Goal: Task Accomplishment & Management: Complete application form

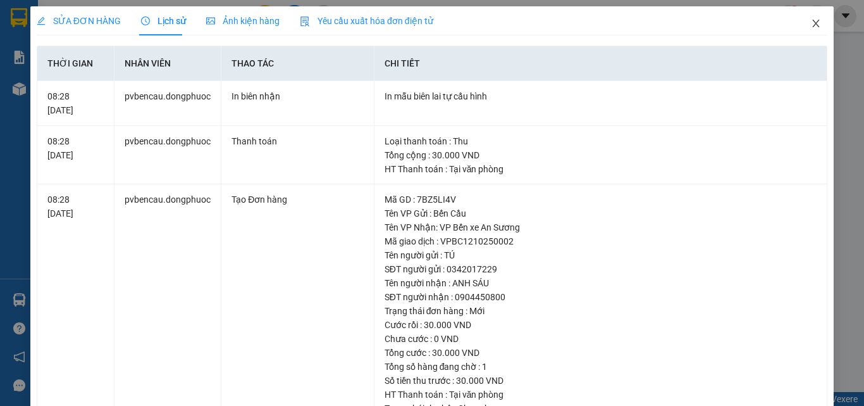
click at [811, 25] on icon "close" at bounding box center [816, 23] width 10 height 10
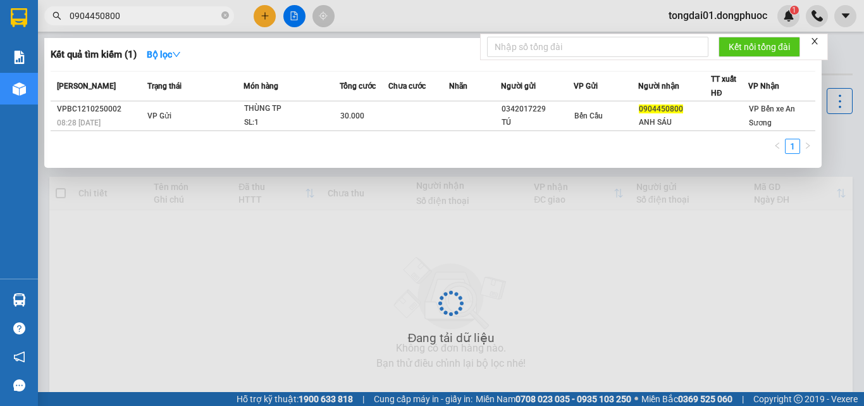
click at [133, 20] on input "0904450800" at bounding box center [144, 16] width 149 height 14
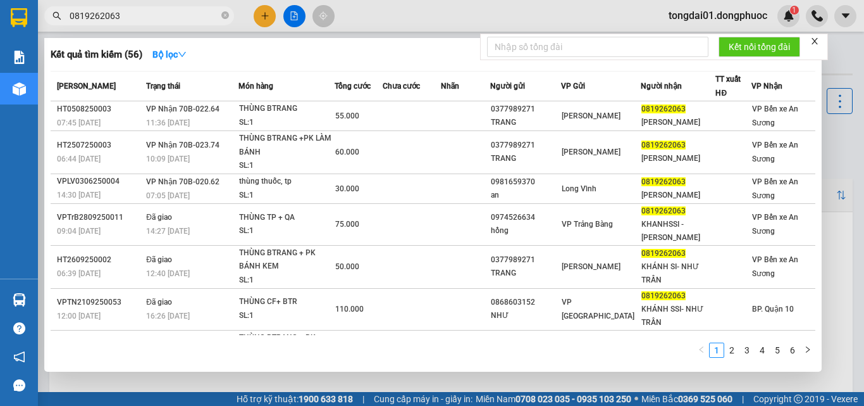
click at [153, 18] on input "0819262063" at bounding box center [144, 16] width 149 height 14
click at [162, 17] on input "0819262063" at bounding box center [144, 16] width 149 height 14
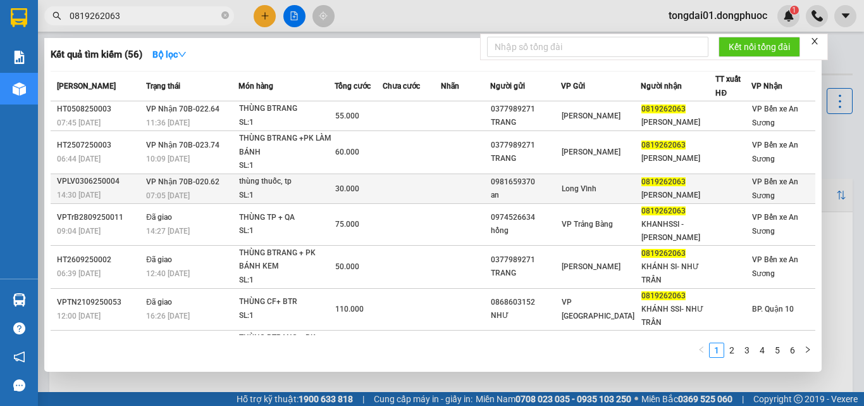
type input "0819262063"
drag, startPoint x: 546, startPoint y: 182, endPoint x: 499, endPoint y: 185, distance: 47.6
click at [499, 185] on div "0981659370" at bounding box center [526, 181] width 70 height 13
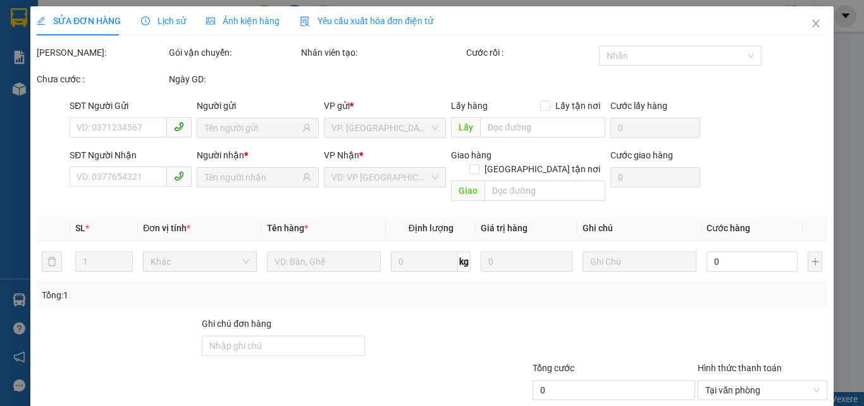
type input "0981659370"
type input "an"
type input "0819262063"
type input "[PERSON_NAME]"
type input "30.000"
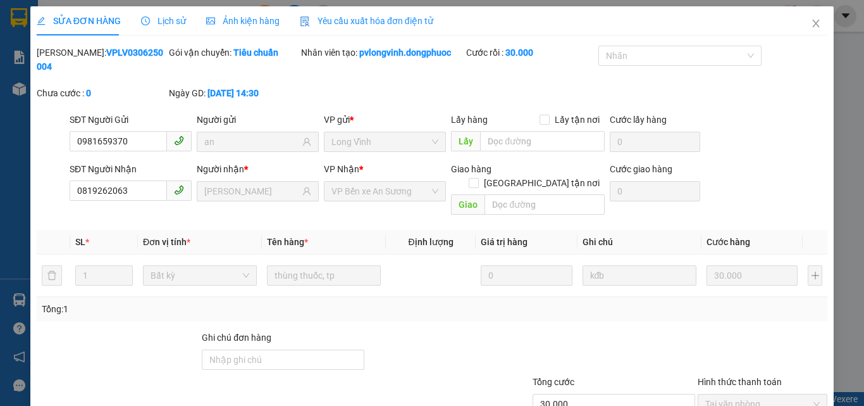
drag, startPoint x: 499, startPoint y: 185, endPoint x: 247, endPoint y: 155, distance: 252.9
click at [331, 230] on th "Tên hàng *" at bounding box center [324, 242] width 124 height 25
click at [165, 21] on span "Lịch sử" at bounding box center [163, 21] width 45 height 10
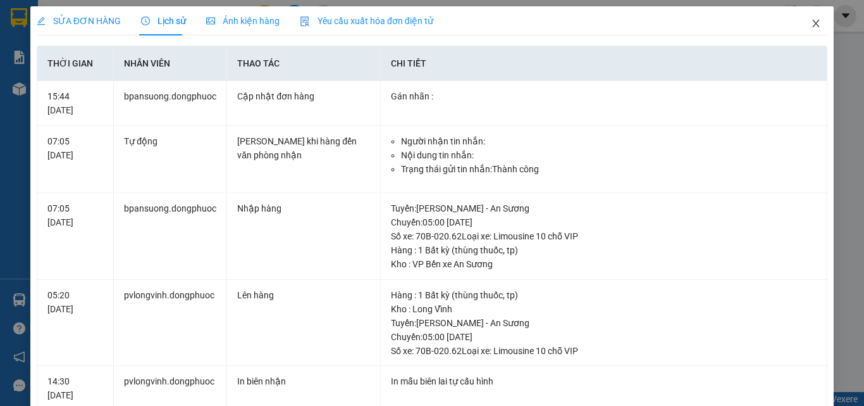
click at [811, 22] on icon "close" at bounding box center [816, 23] width 10 height 10
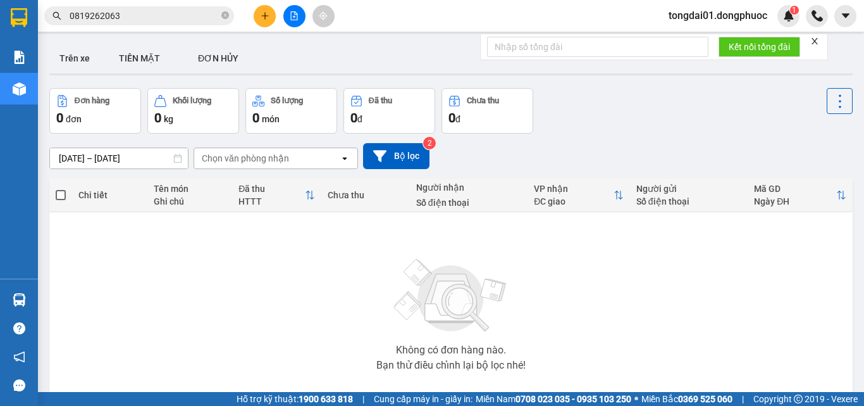
click at [127, 14] on input "0819262063" at bounding box center [144, 16] width 149 height 14
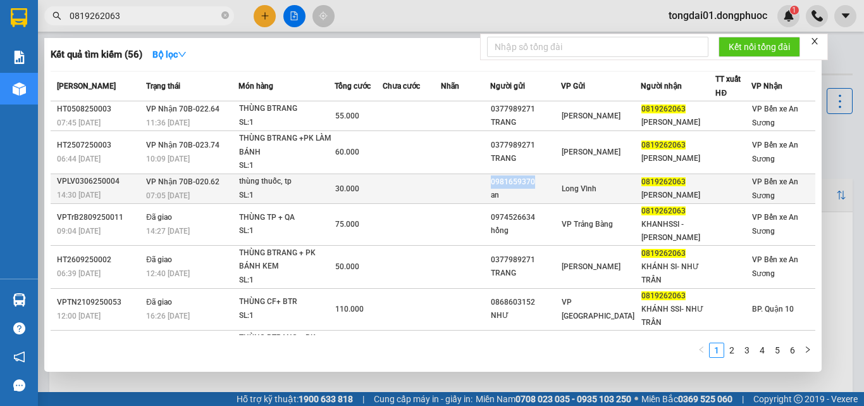
drag, startPoint x: 549, startPoint y: 180, endPoint x: 493, endPoint y: 181, distance: 55.7
click at [493, 181] on tr "VPLV0306250004 14:30 [DATE] VP Nhận 70B-020.62 07:05 [DATE] thùng thuốc, tp SL:…" at bounding box center [433, 188] width 765 height 30
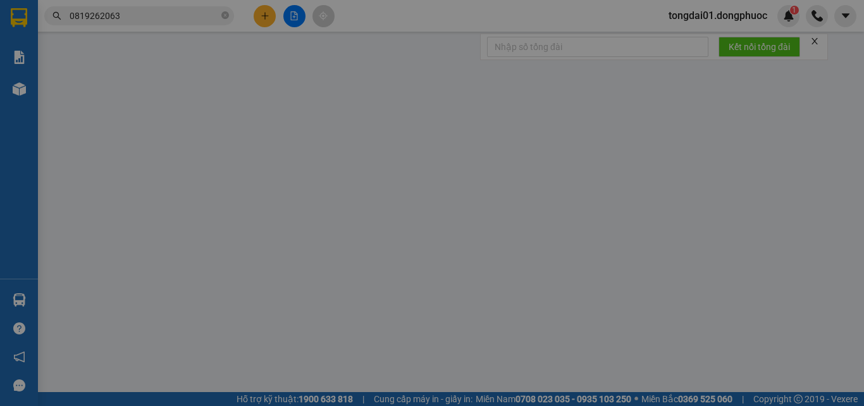
type input "0981659370"
type input "an"
type input "0819262063"
type input "[PERSON_NAME]"
type input "30.000"
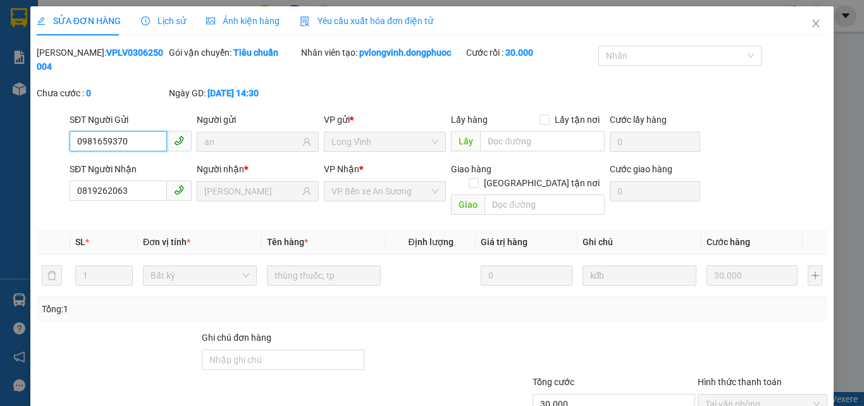
click at [133, 131] on input "0981659370" at bounding box center [118, 141] width 97 height 20
click at [811, 24] on icon "close" at bounding box center [816, 23] width 10 height 10
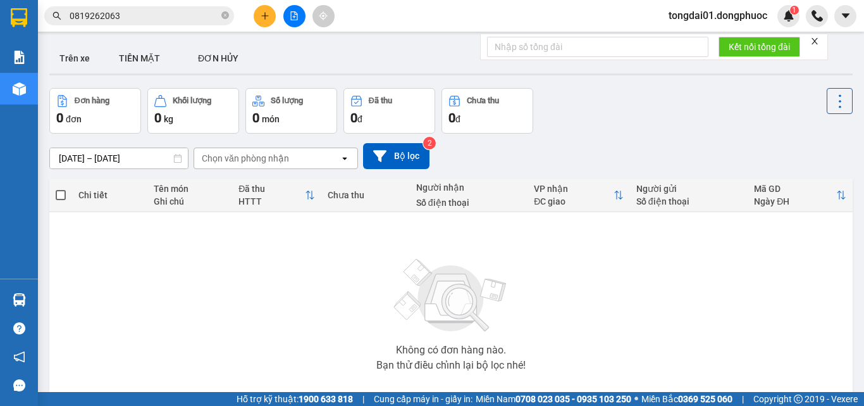
click at [152, 13] on input "0819262063" at bounding box center [144, 16] width 149 height 14
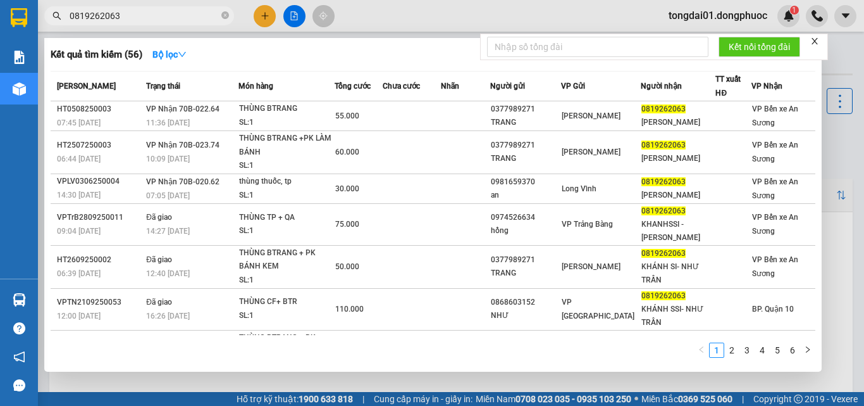
click at [152, 13] on input "0819262063" at bounding box center [144, 16] width 149 height 14
paste input "981659370"
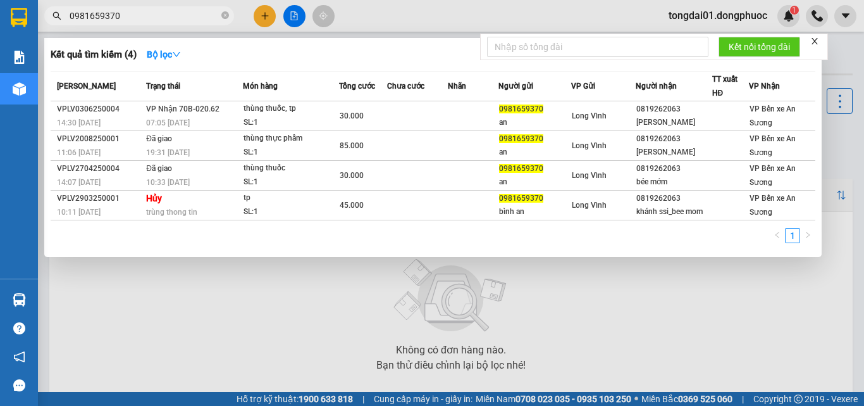
type input "0981659370"
drag, startPoint x: 282, startPoint y: 286, endPoint x: 276, endPoint y: 278, distance: 10.4
click at [283, 286] on div at bounding box center [432, 203] width 864 height 406
